Goal: Information Seeking & Learning: Learn about a topic

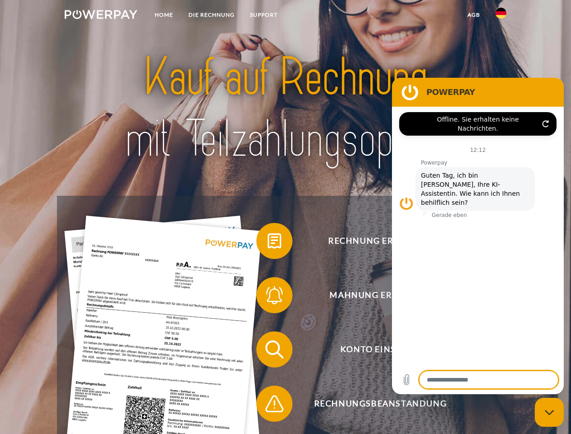
click at [101, 16] on img at bounding box center [101, 14] width 73 height 9
click at [501, 16] on img at bounding box center [501, 13] width 11 height 11
click at [474, 15] on link "agb" at bounding box center [474, 15] width 28 height 16
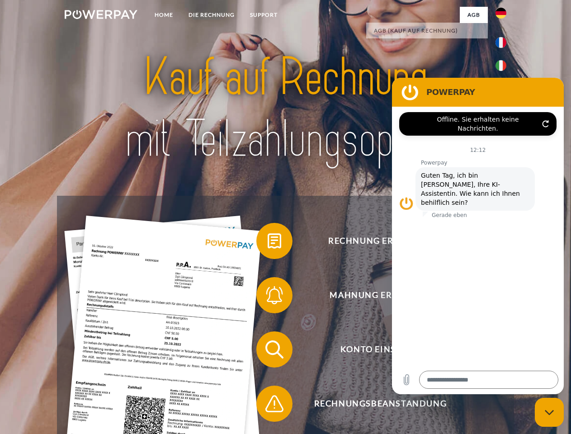
click at [268, 243] on span at bounding box center [260, 240] width 45 height 45
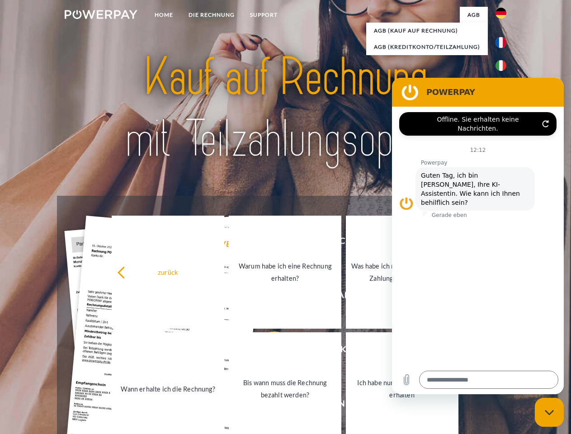
click at [268, 297] on link "Warum habe ich eine Rechnung erhalten?" at bounding box center [285, 272] width 113 height 113
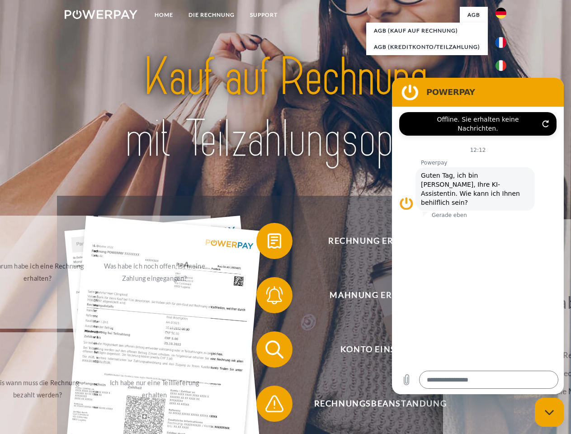
click at [268, 351] on span at bounding box center [260, 349] width 45 height 45
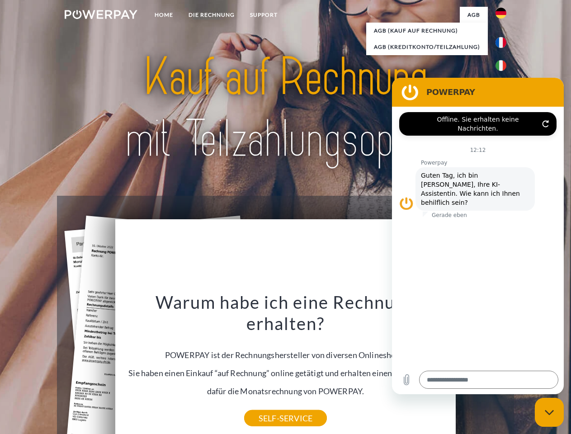
click at [268, 406] on div "Warum habe ich eine Rechnung erhalten? POWERPAY ist der Rechnungshersteller von…" at bounding box center [286, 354] width 330 height 127
click at [549, 412] on icon "Messaging-Fenster schließen" at bounding box center [549, 413] width 9 height 6
type textarea "*"
